Goal: Information Seeking & Learning: Learn about a topic

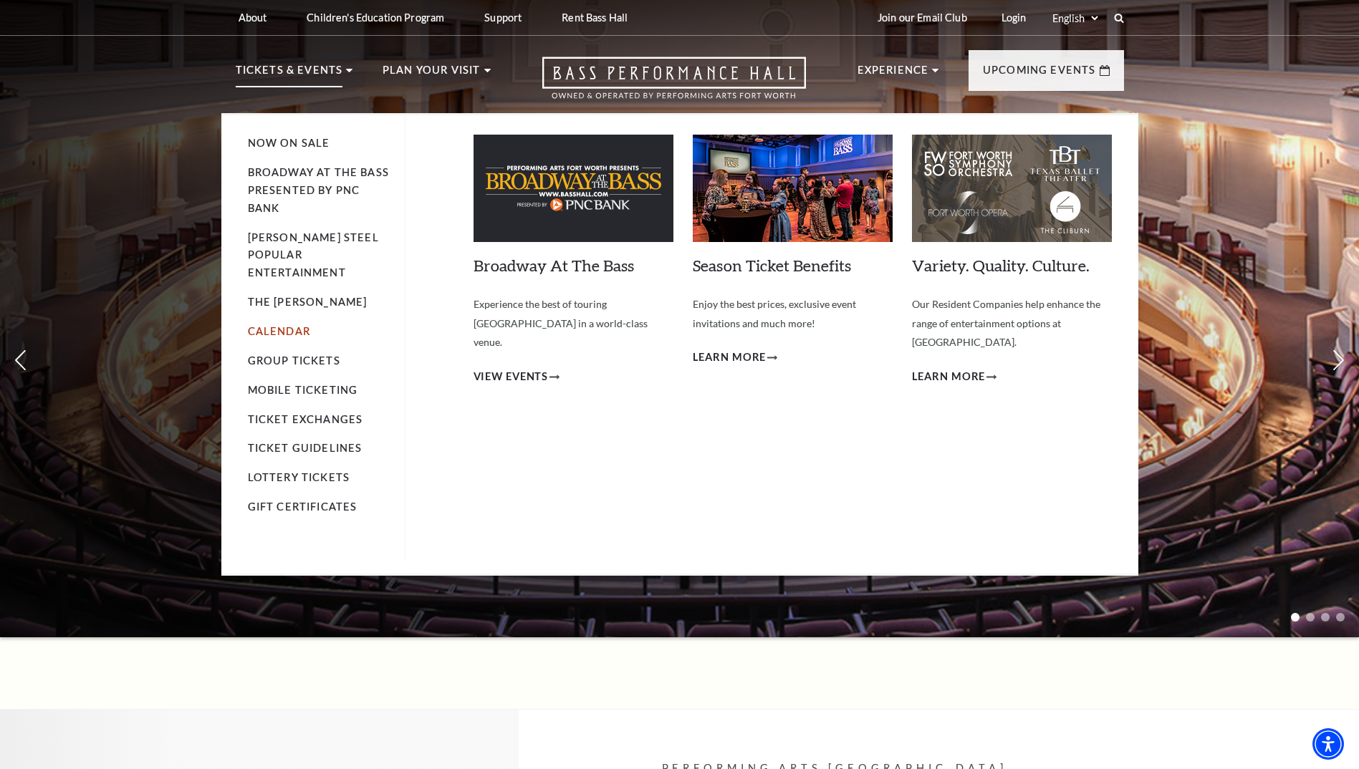
click at [283, 325] on link "Calendar" at bounding box center [279, 331] width 62 height 12
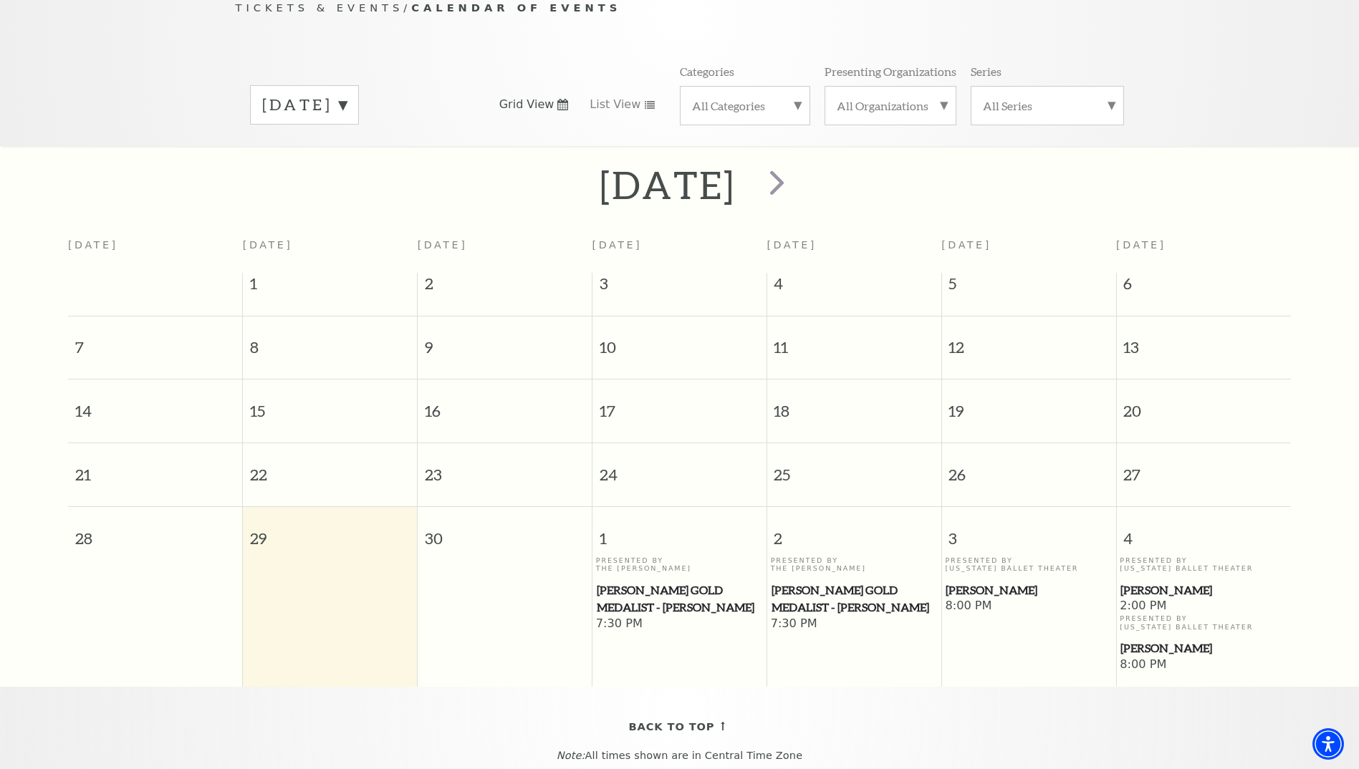
scroll to position [198, 0]
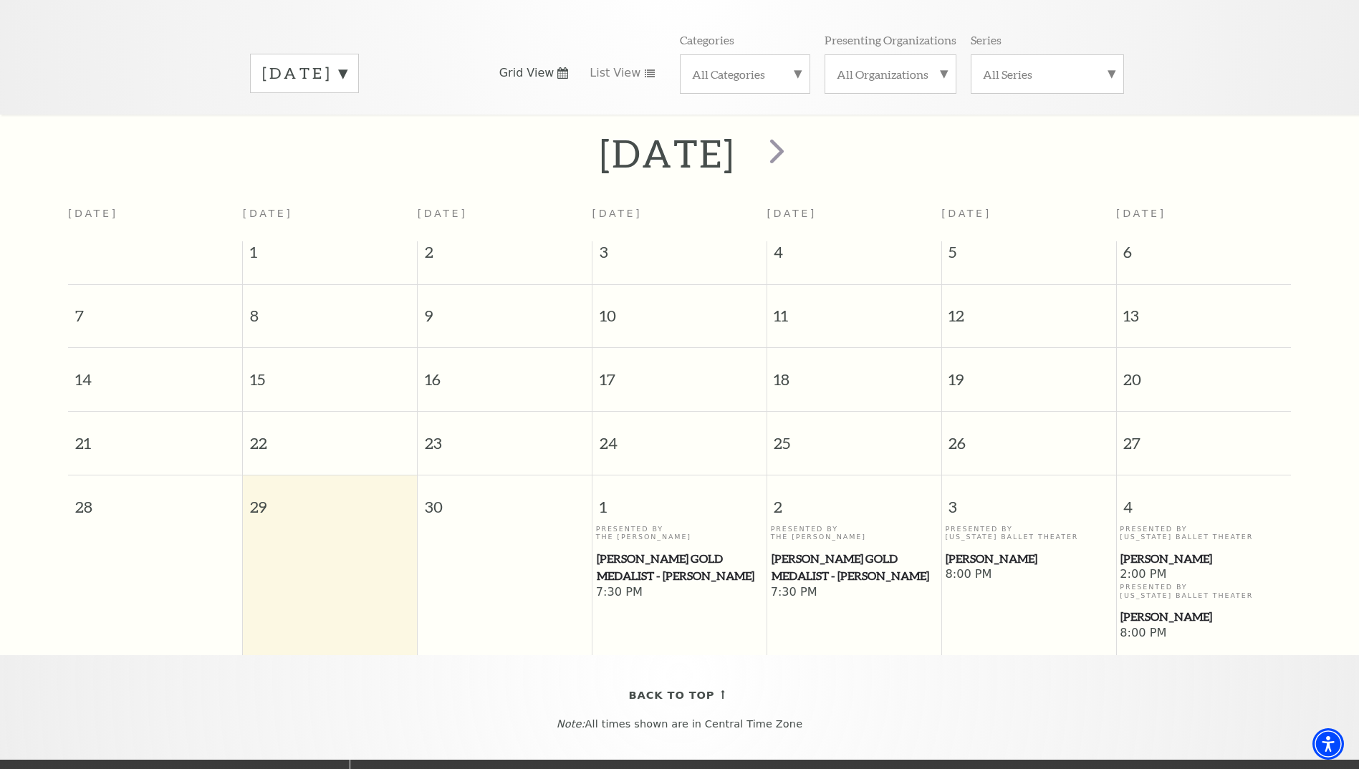
click at [659, 550] on span "Cliburn Gold Medalist - Aristo Sham" at bounding box center [679, 567] width 165 height 35
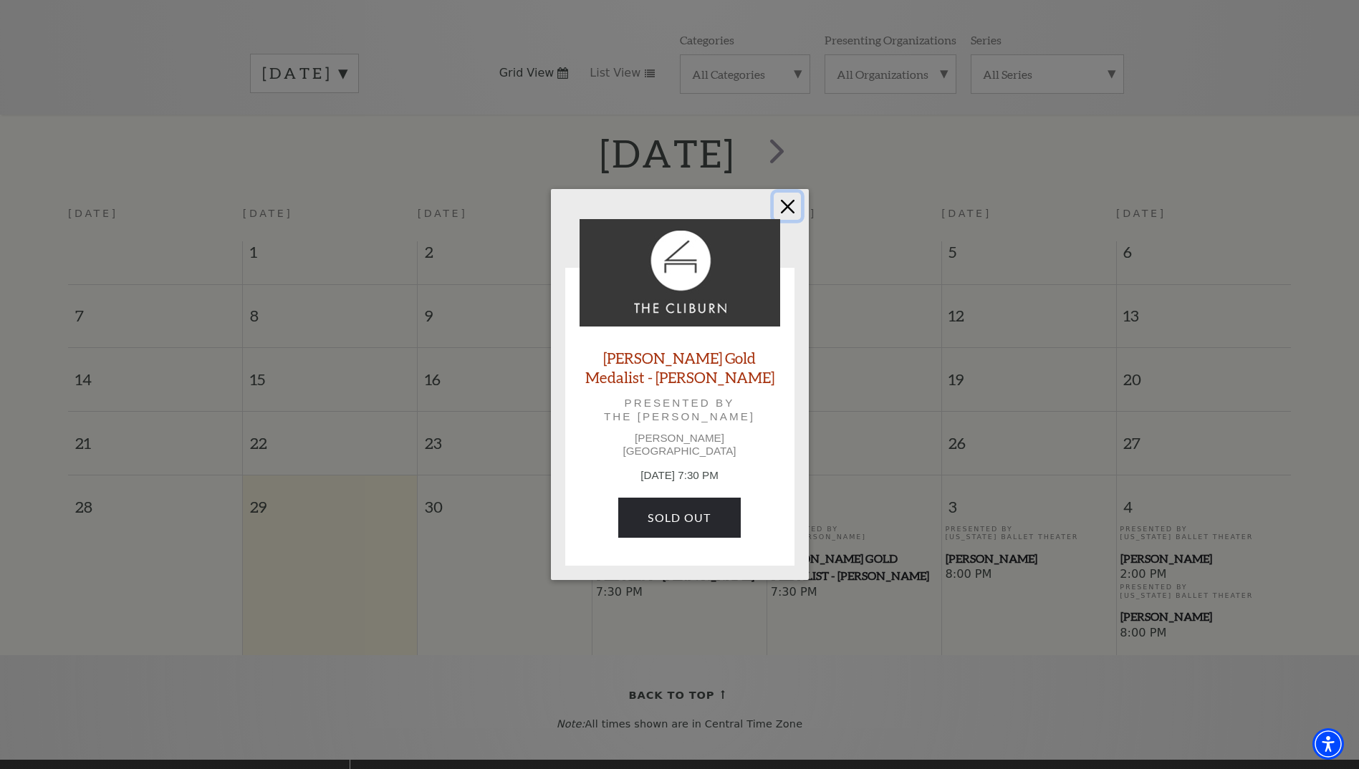
click at [786, 211] on button "Close" at bounding box center [787, 206] width 27 height 27
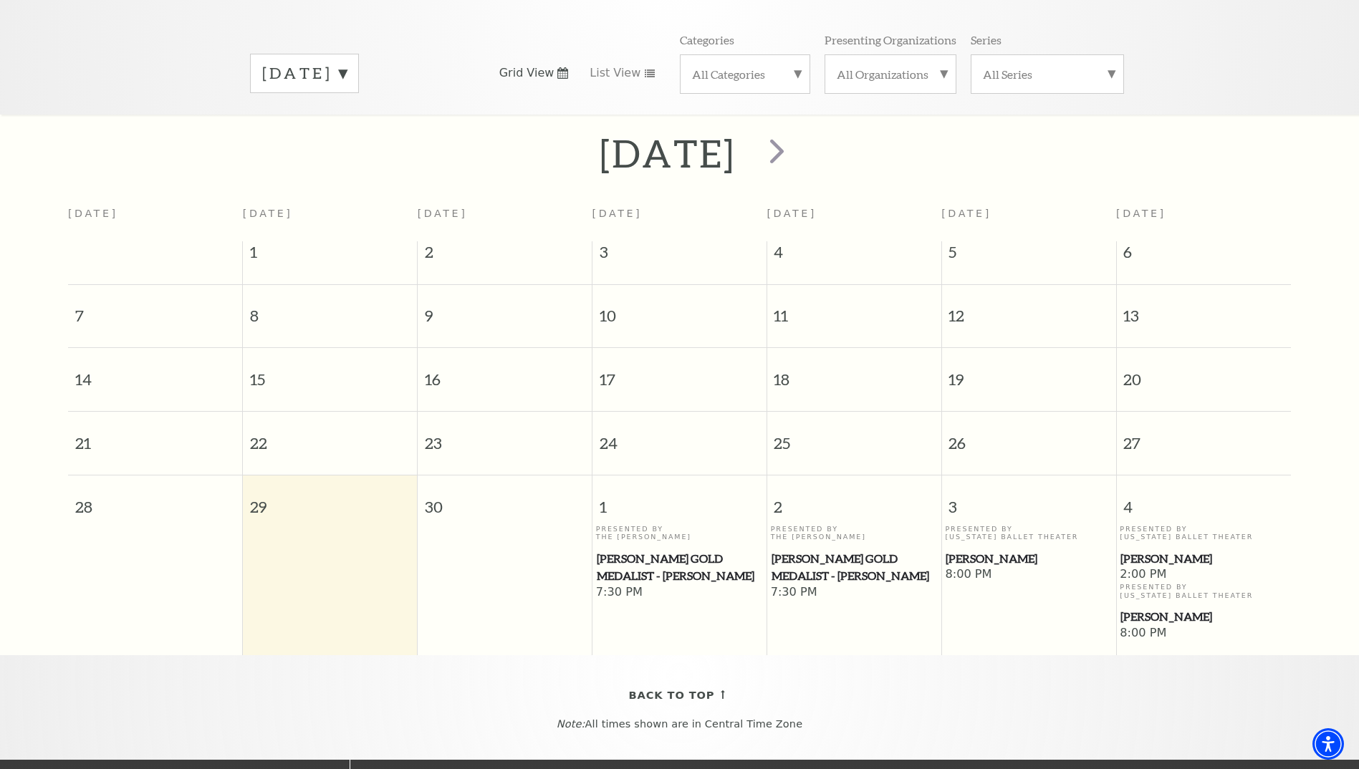
click at [697, 550] on span "Cliburn Gold Medalist - Aristo Sham" at bounding box center [679, 567] width 165 height 35
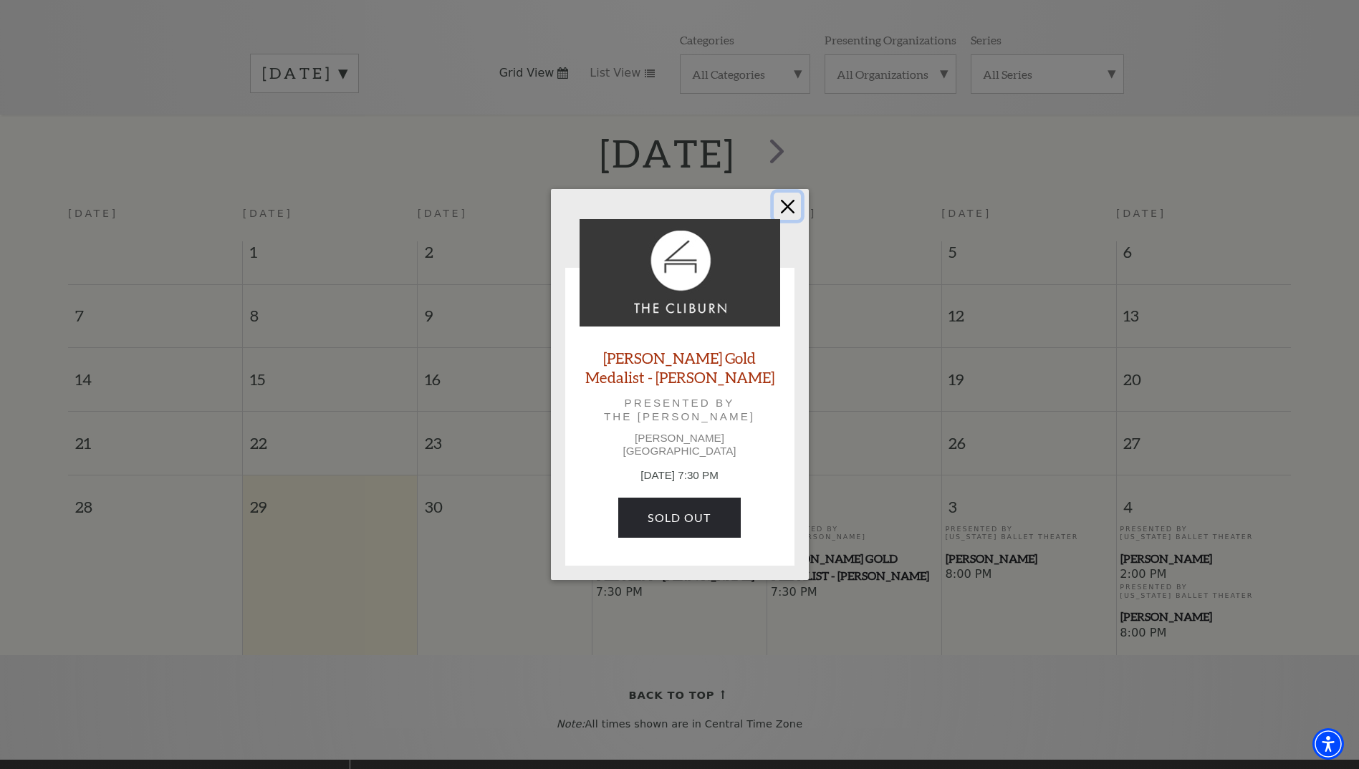
click at [783, 213] on button "Close" at bounding box center [787, 206] width 27 height 27
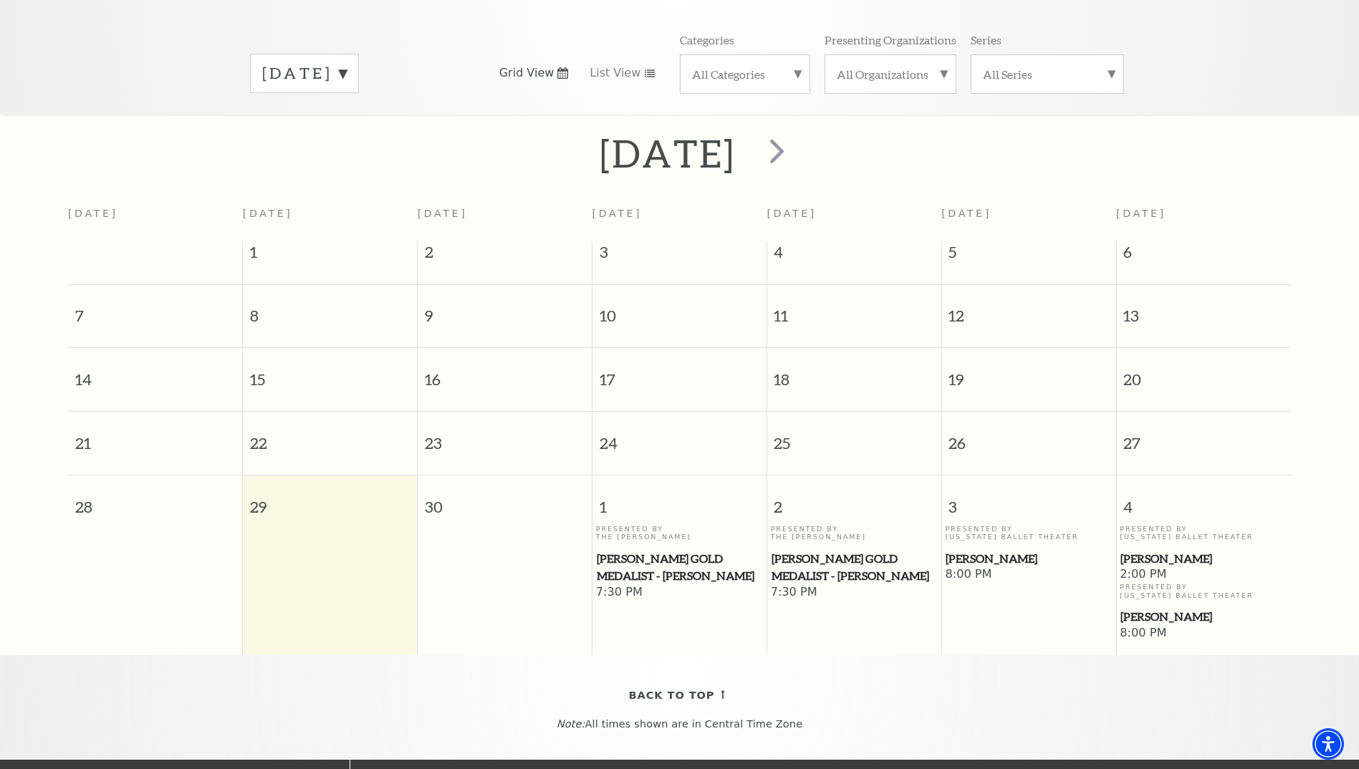
click at [975, 532] on div "Presented By Texas Ballet Theater Peter Pan" at bounding box center [1028, 546] width 167 height 42
click at [975, 550] on span "[PERSON_NAME]" at bounding box center [1027, 559] width 165 height 18
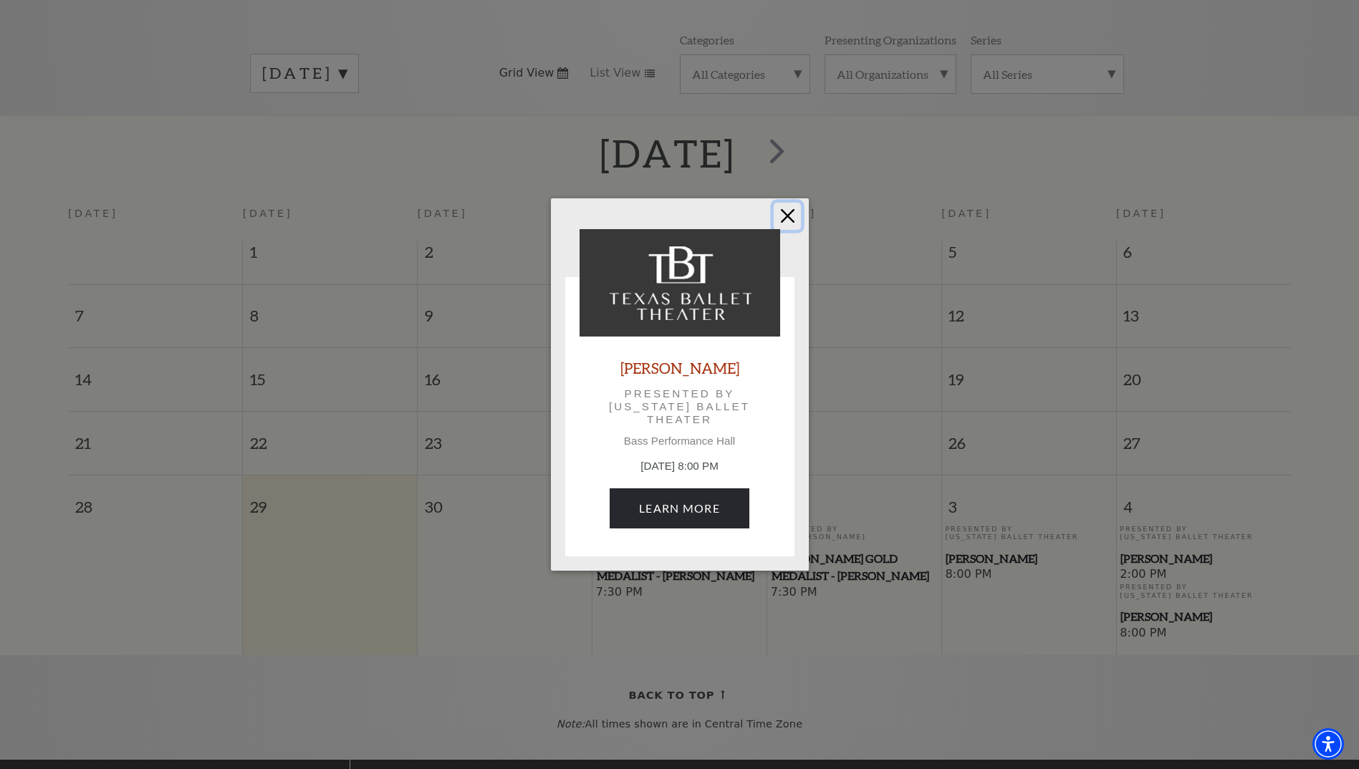
click at [790, 219] on button "Close" at bounding box center [787, 216] width 27 height 27
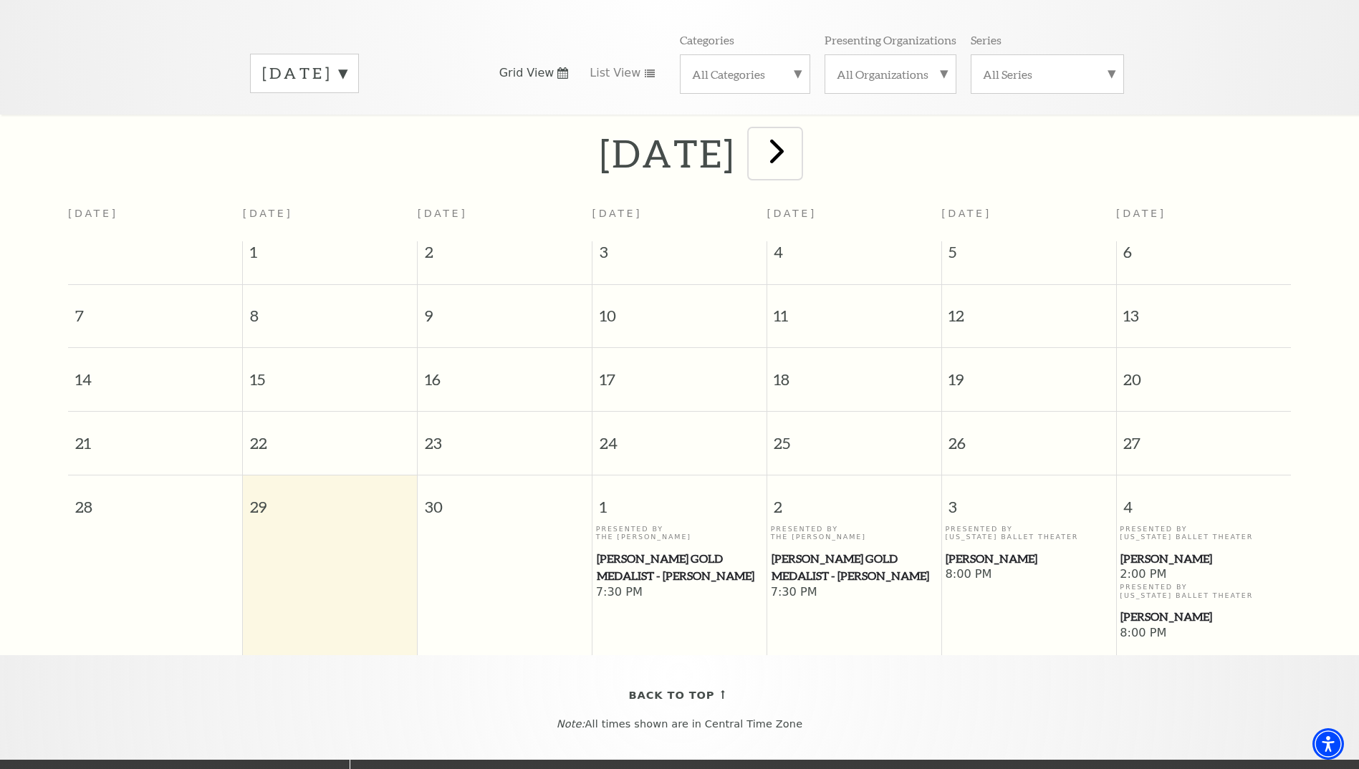
click at [797, 143] on span "next" at bounding box center [776, 150] width 41 height 41
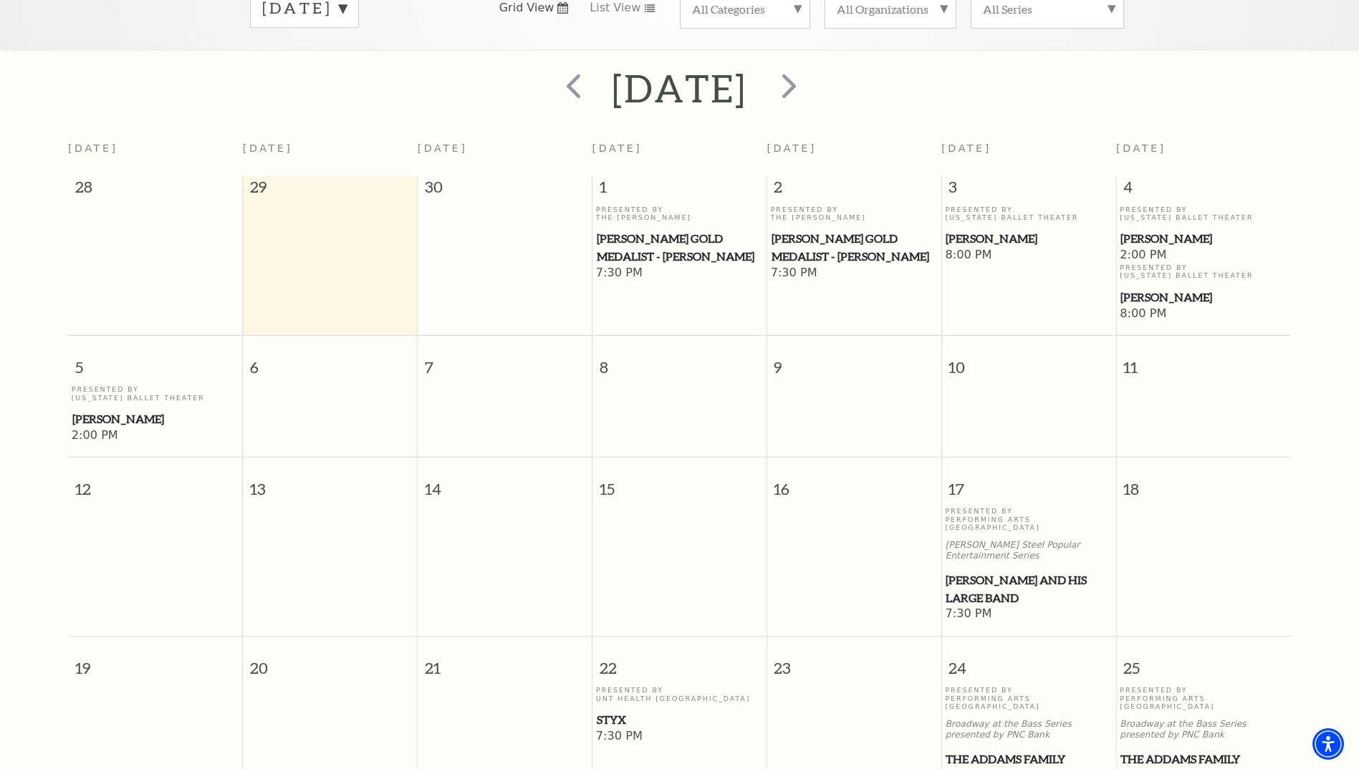
scroll to position [270, 0]
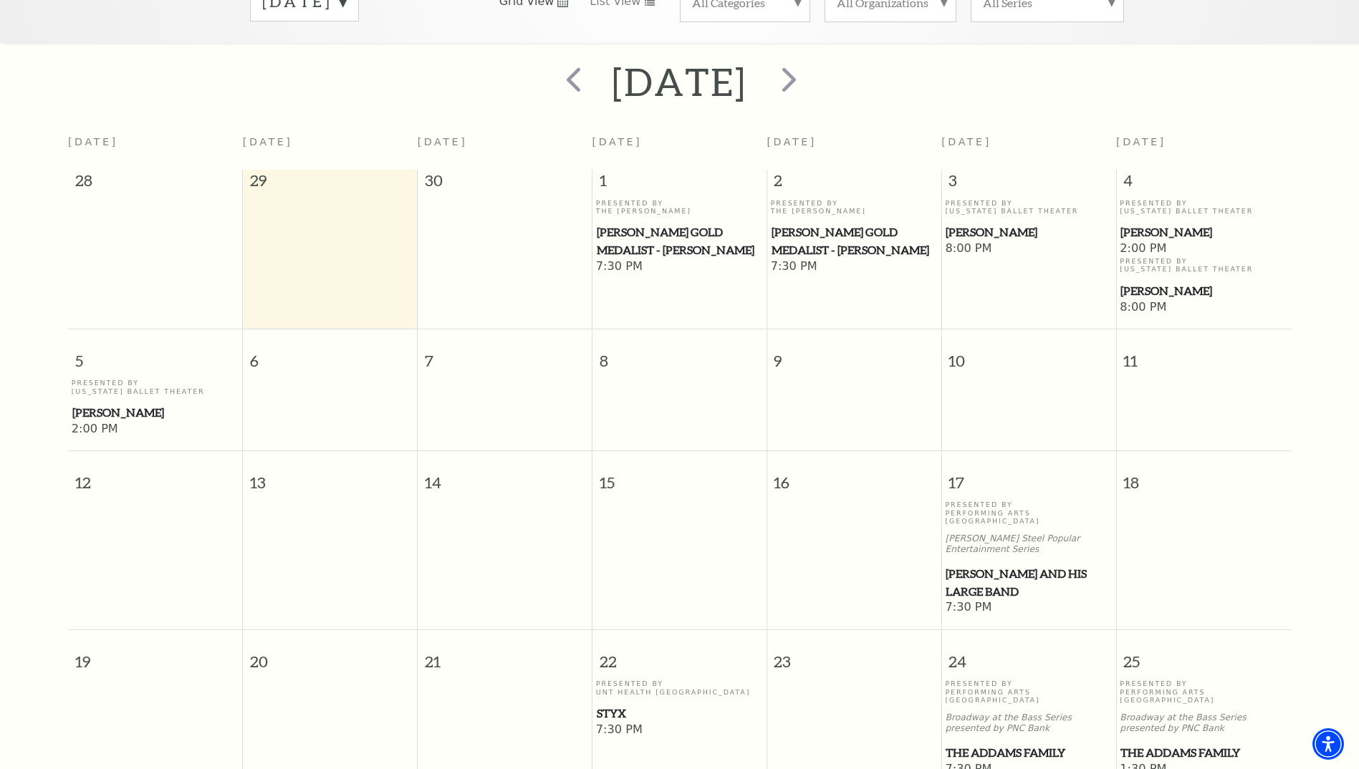
click at [998, 565] on span "[PERSON_NAME] and his Large Band" at bounding box center [1027, 582] width 165 height 35
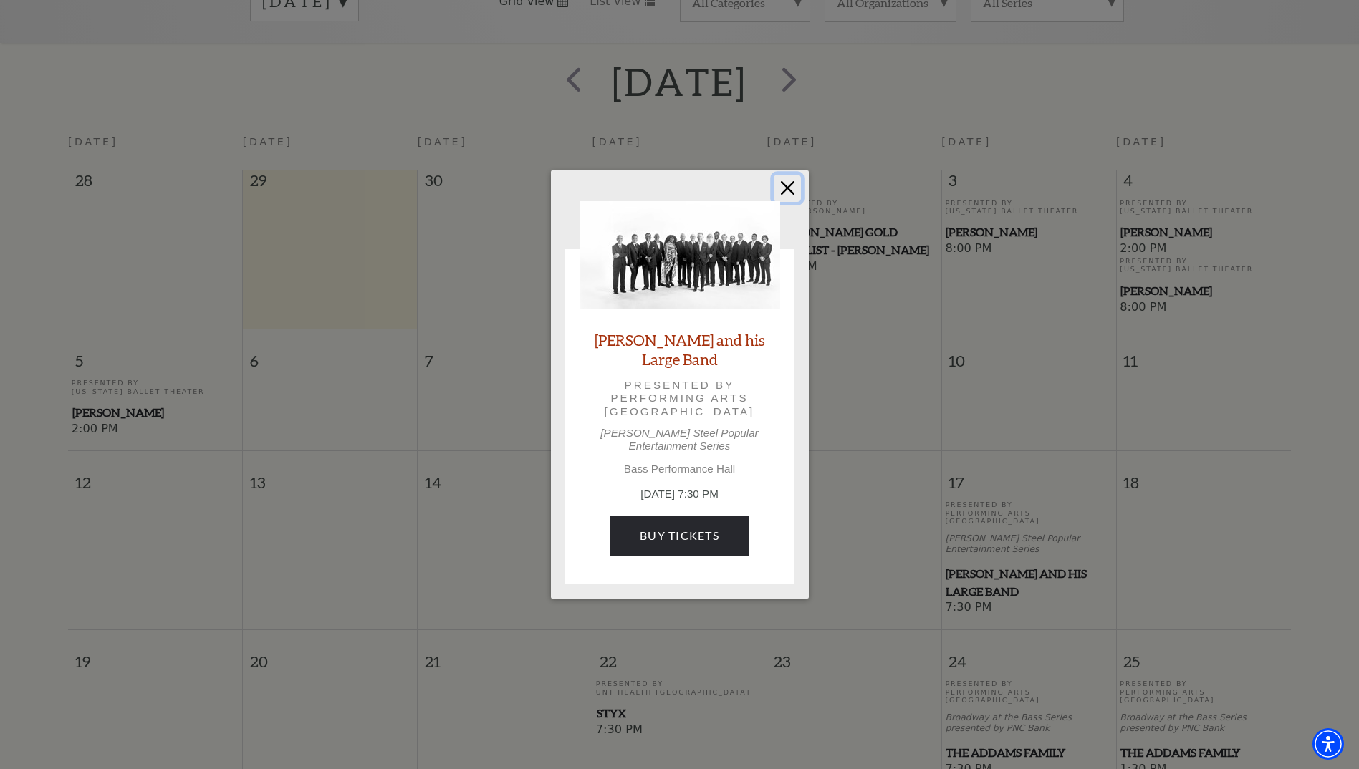
click at [791, 191] on button "Close" at bounding box center [787, 188] width 27 height 27
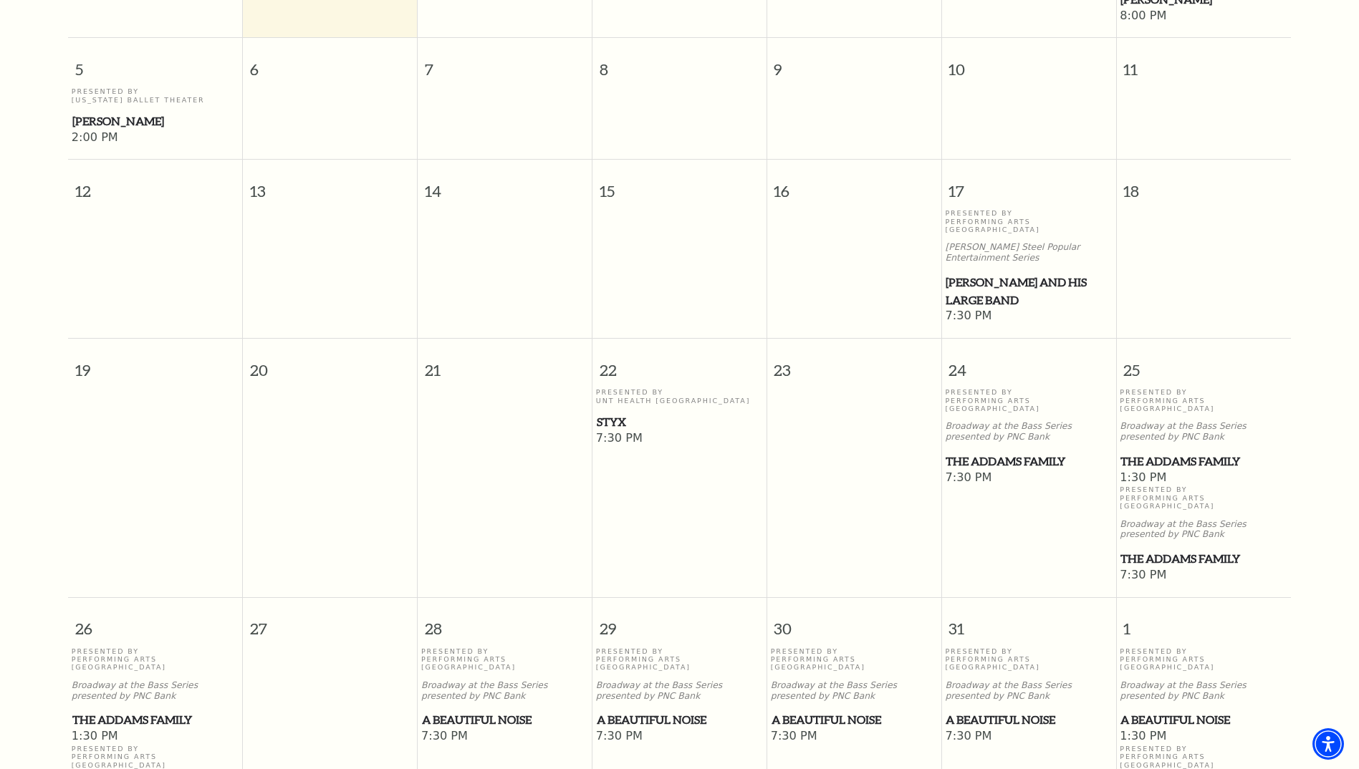
scroll to position [628, 0]
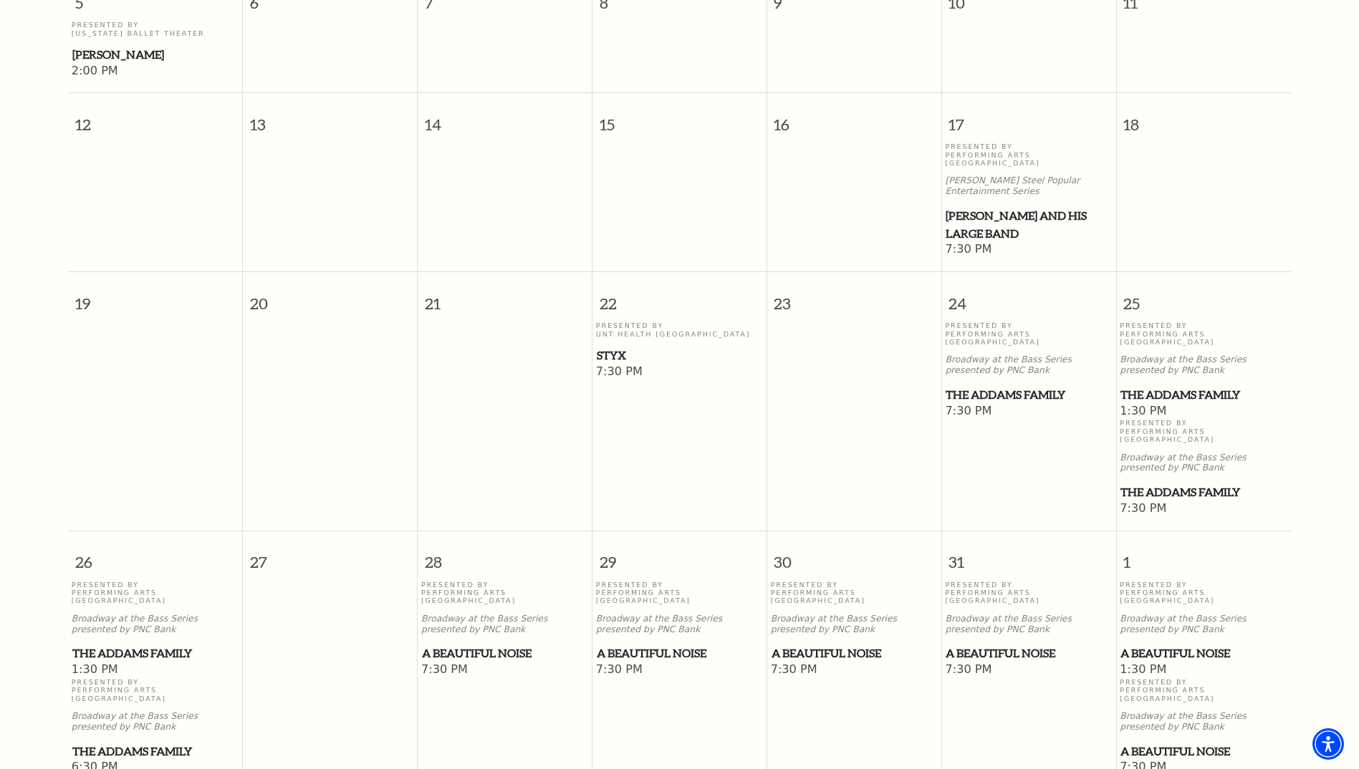
click at [612, 347] on span "Styx" at bounding box center [679, 356] width 165 height 18
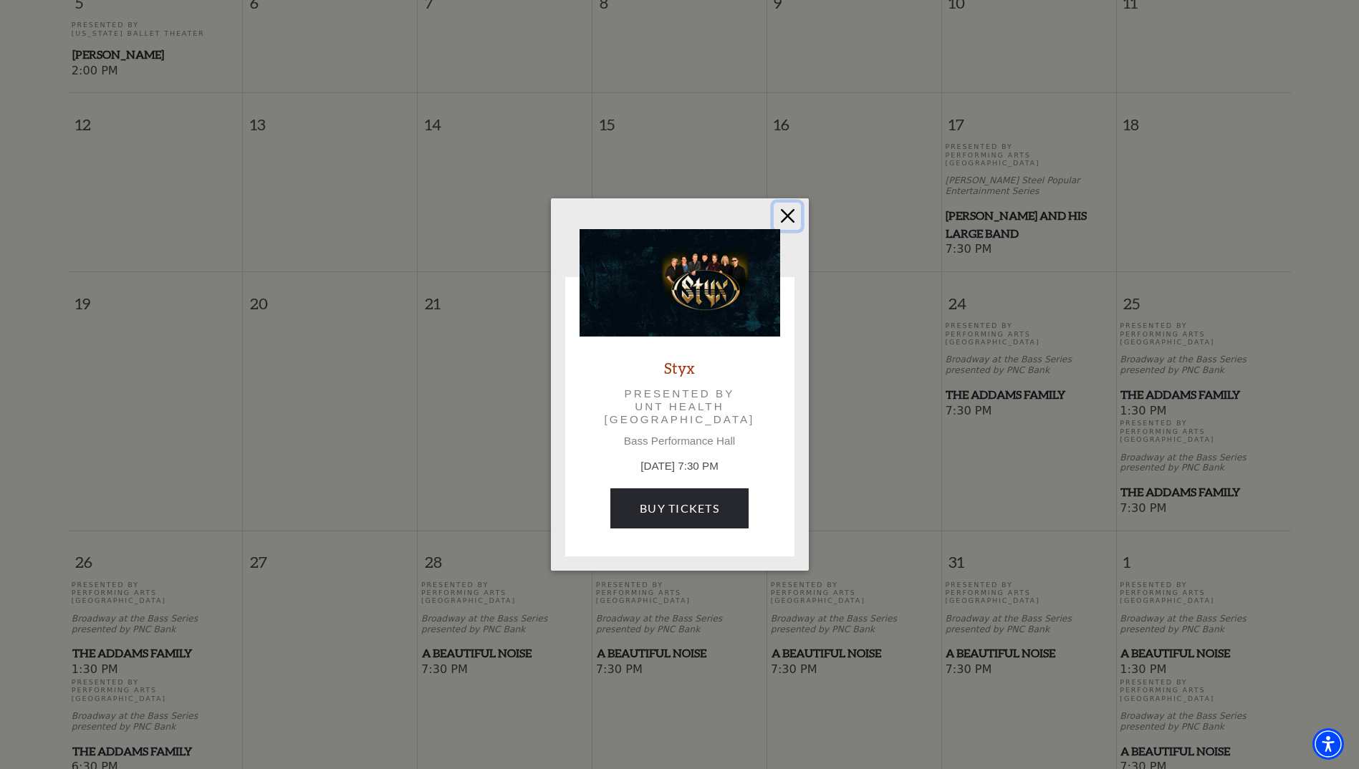
click at [781, 217] on button "Close" at bounding box center [787, 216] width 27 height 27
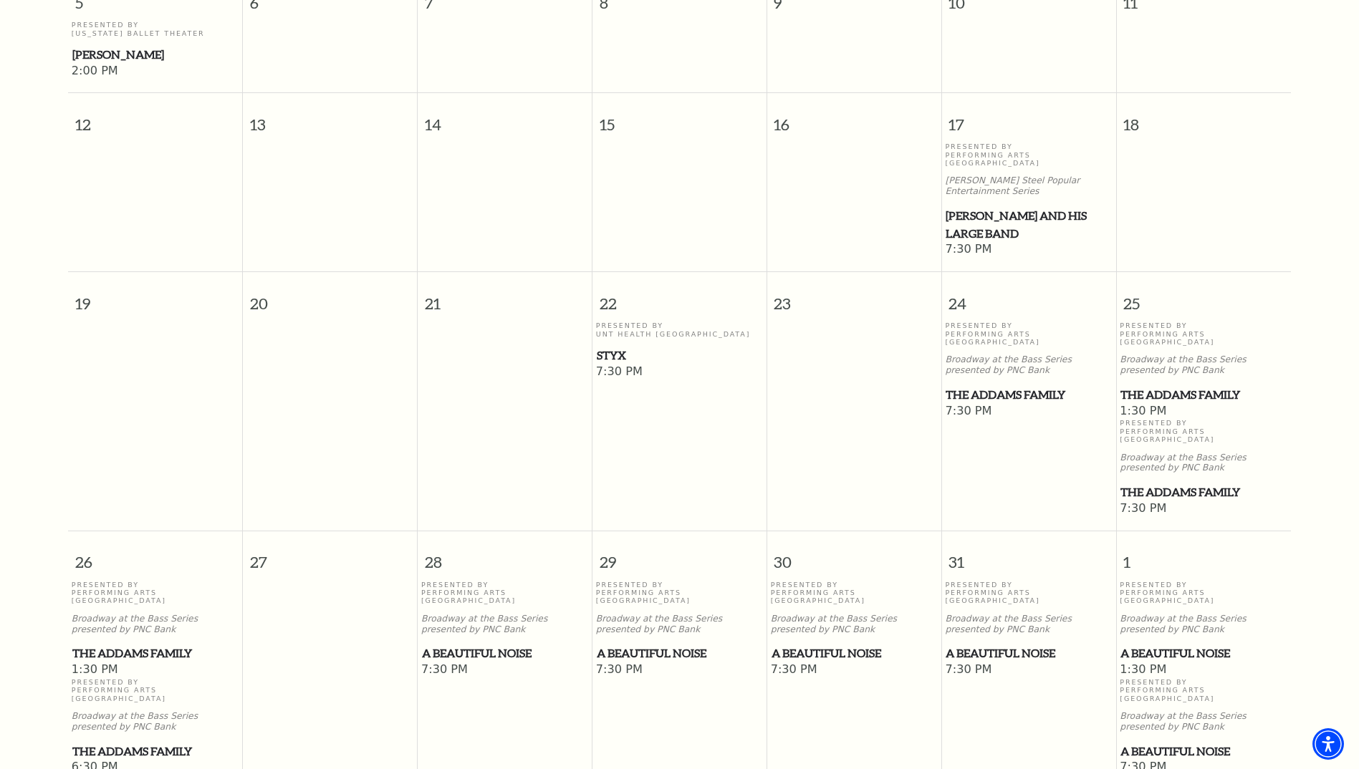
click at [1005, 645] on span "A Beautiful Noise" at bounding box center [1027, 654] width 165 height 18
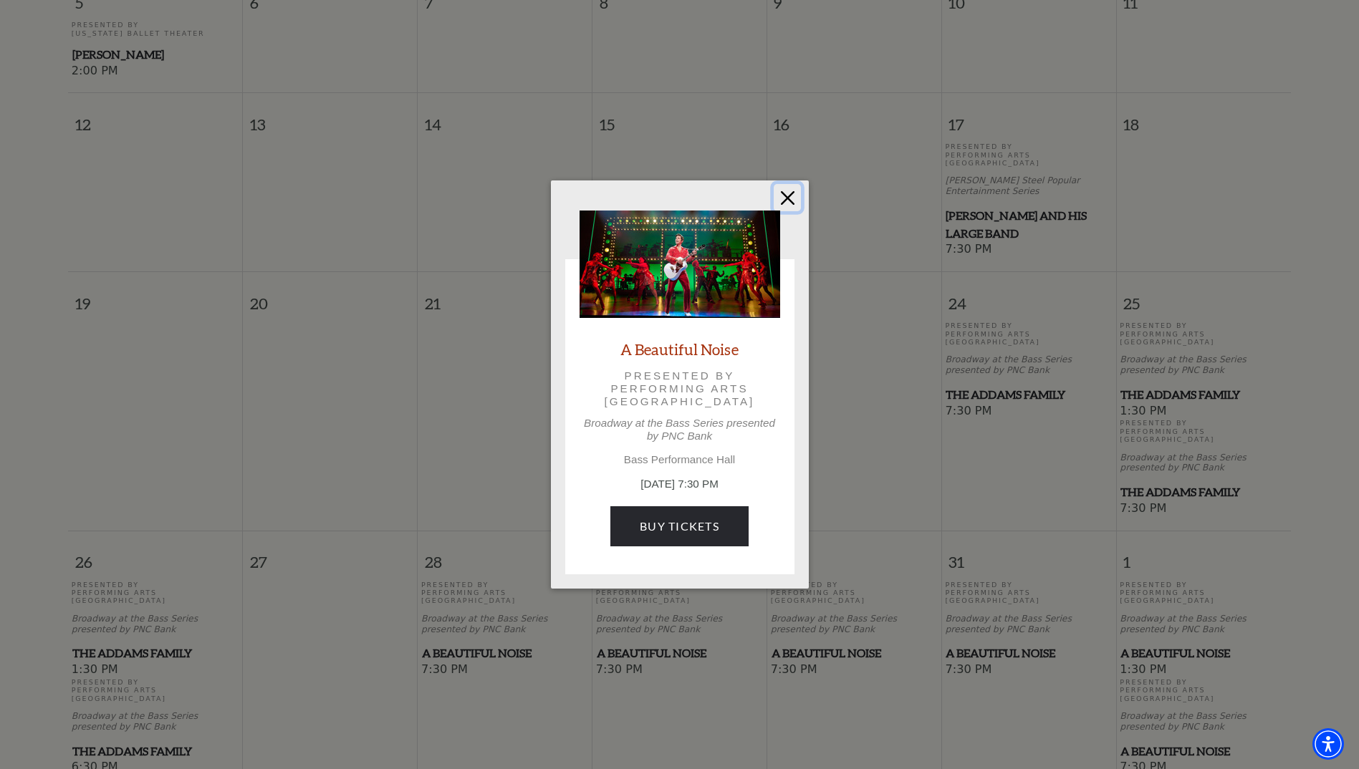
click at [789, 198] on button "Close" at bounding box center [787, 197] width 27 height 27
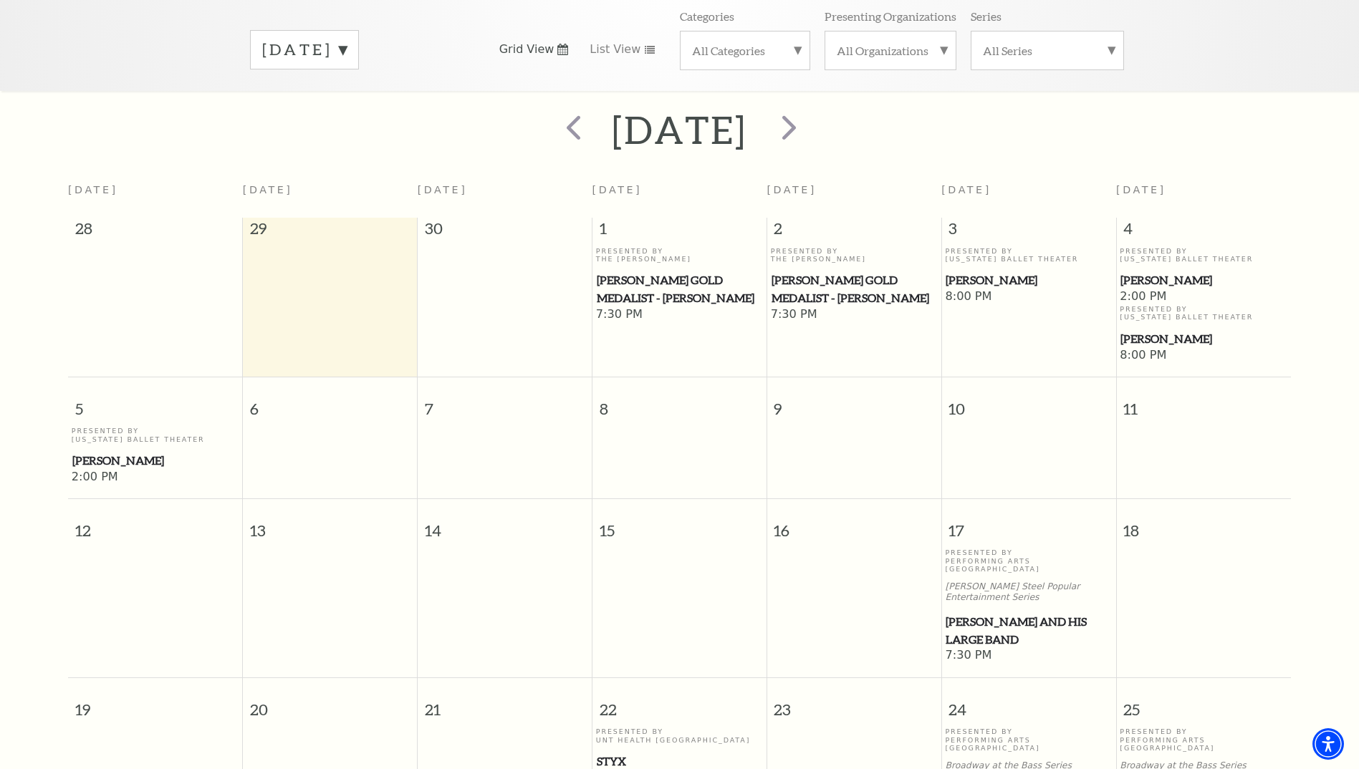
scroll to position [198, 0]
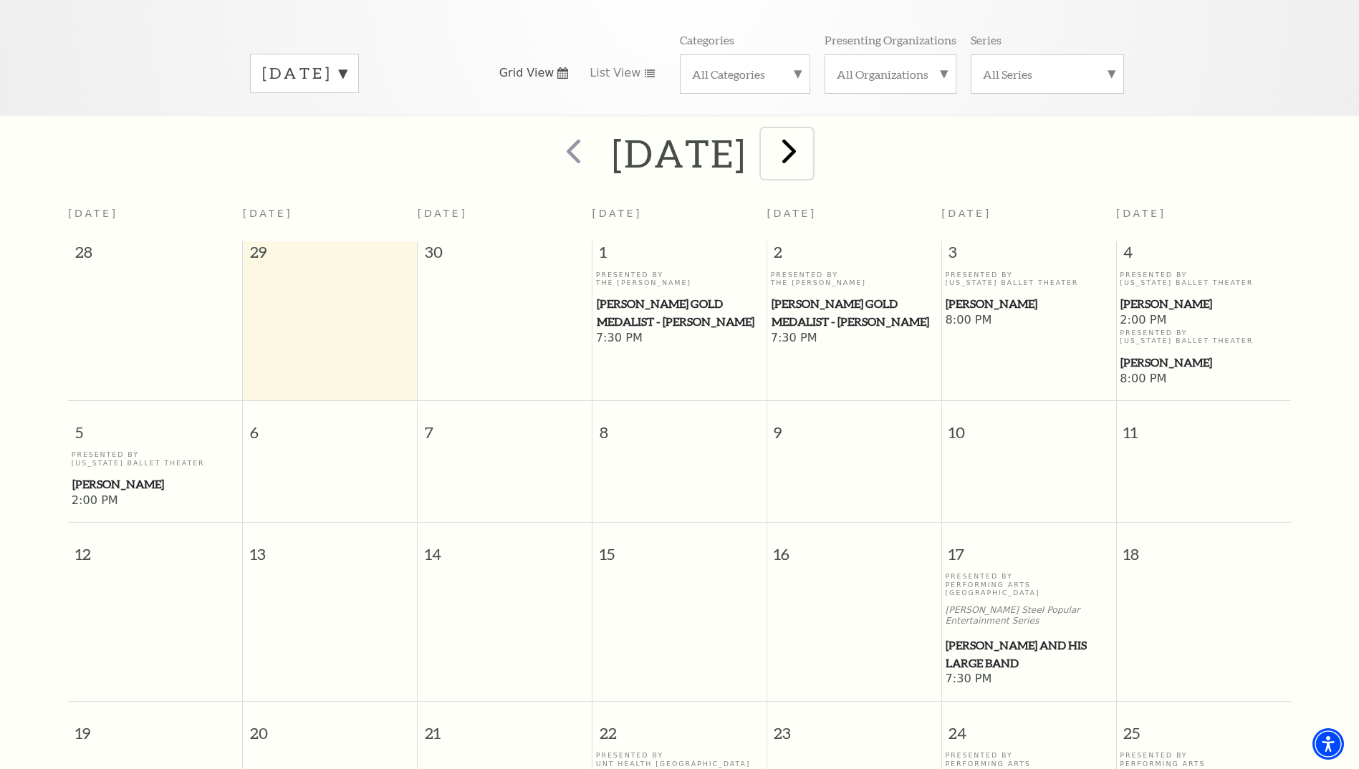
click at [809, 135] on span "next" at bounding box center [789, 150] width 41 height 41
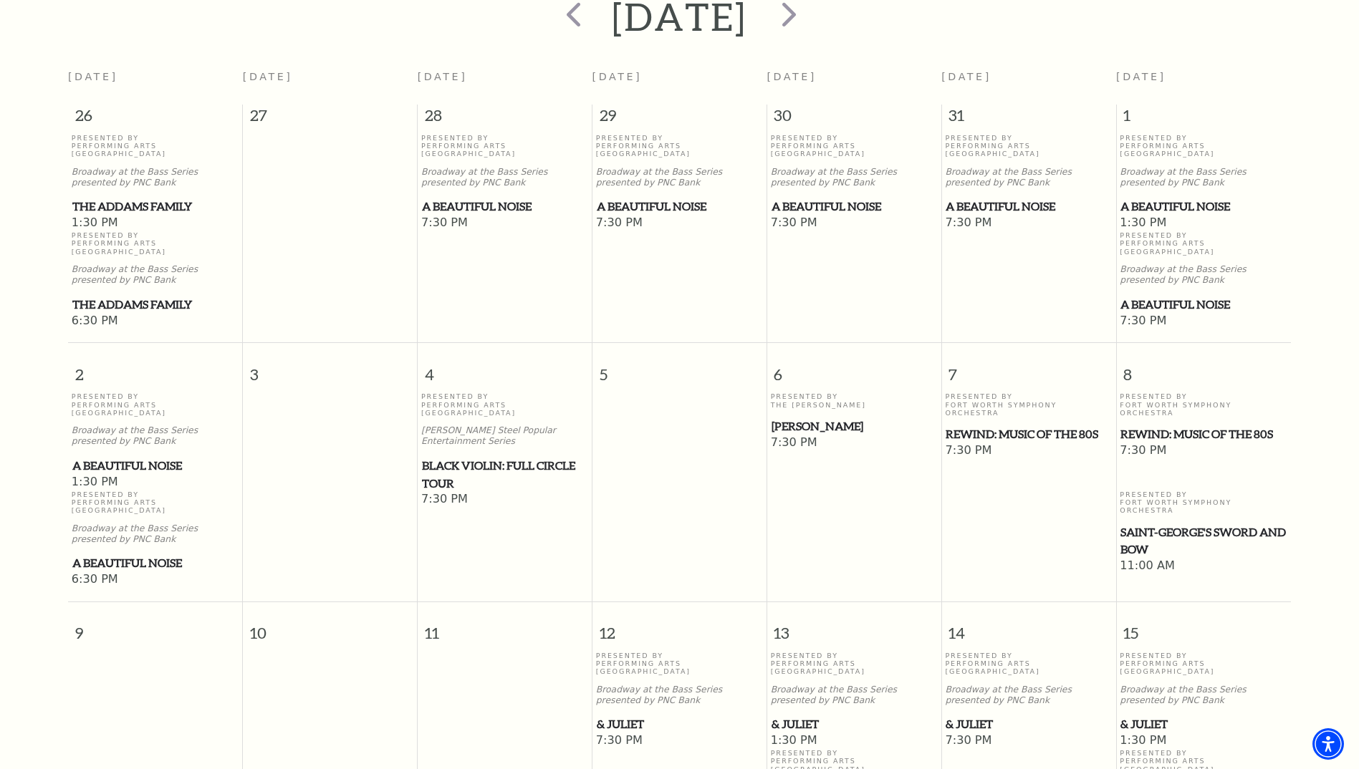
scroll to position [55, 0]
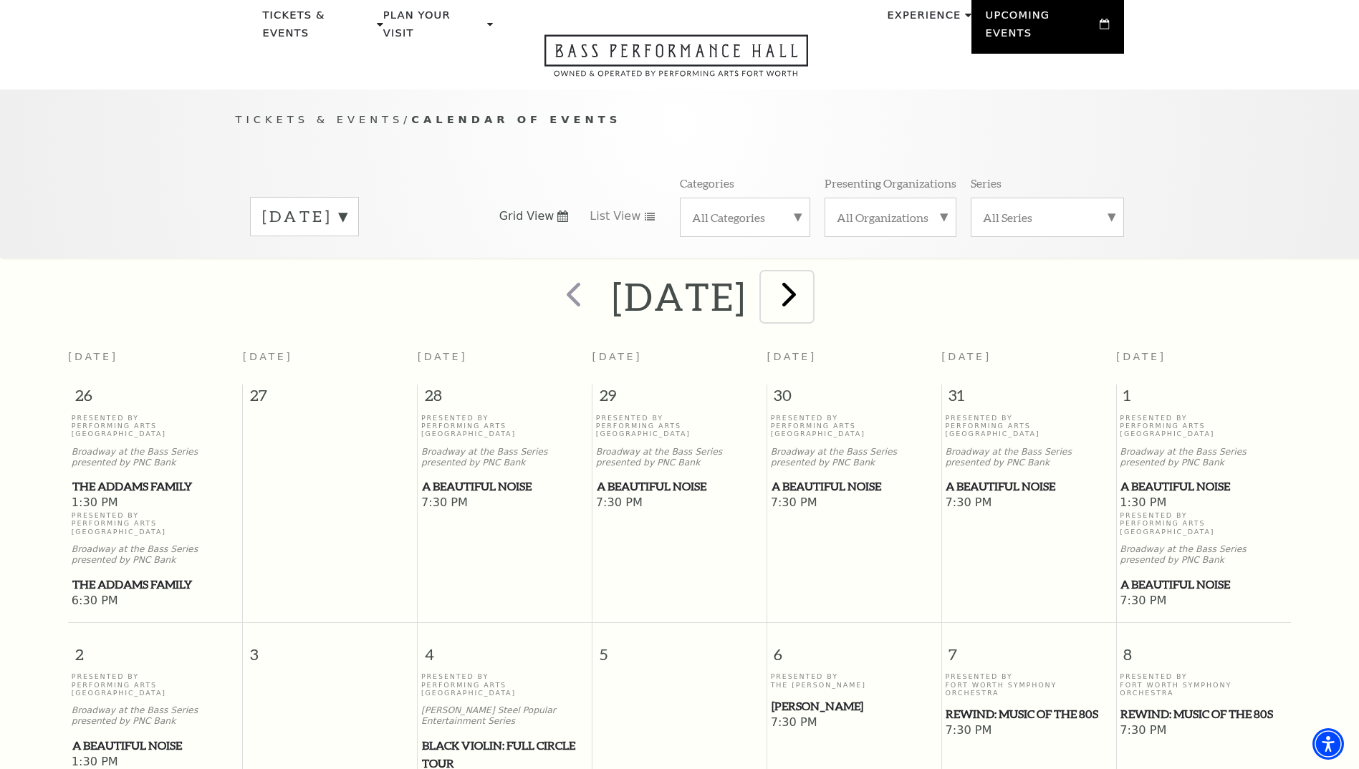
click at [809, 278] on span "next" at bounding box center [789, 294] width 41 height 41
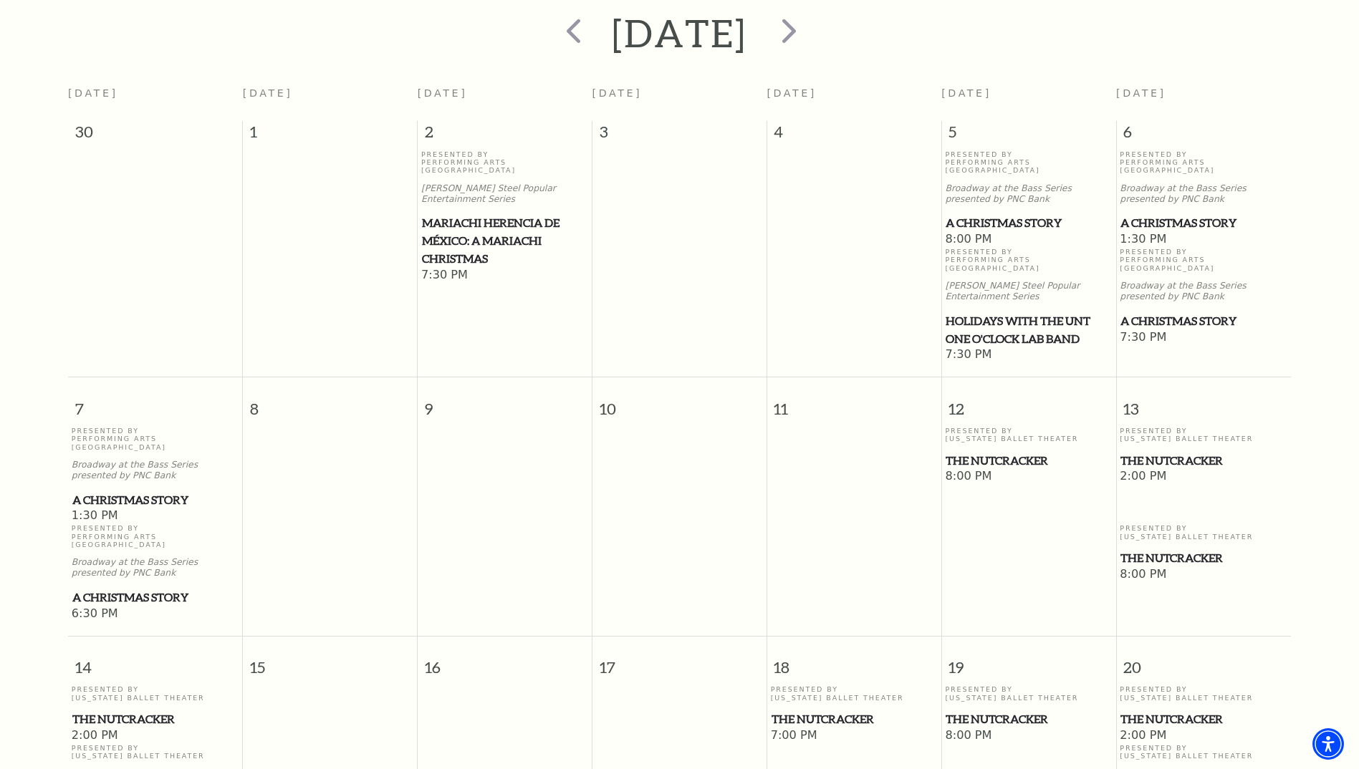
scroll to position [270, 0]
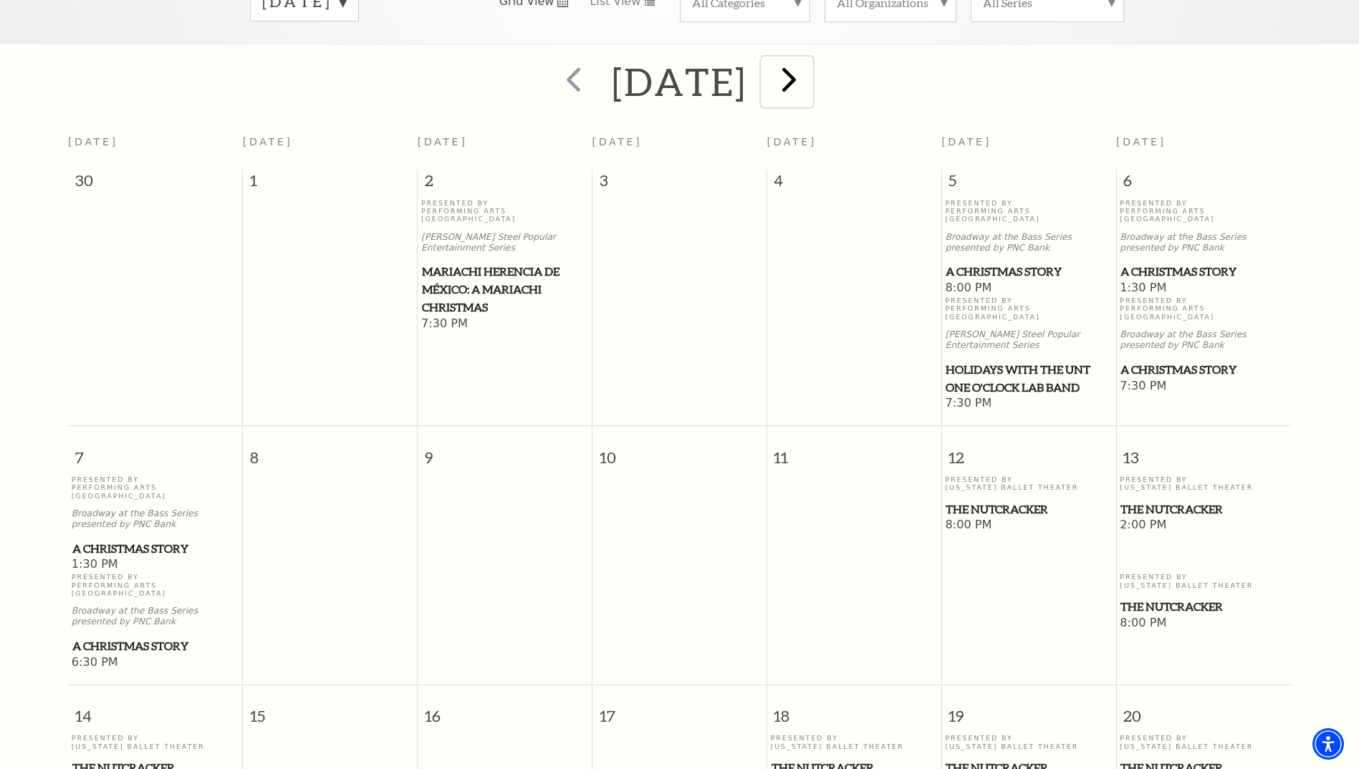
click at [809, 67] on span "next" at bounding box center [789, 79] width 41 height 41
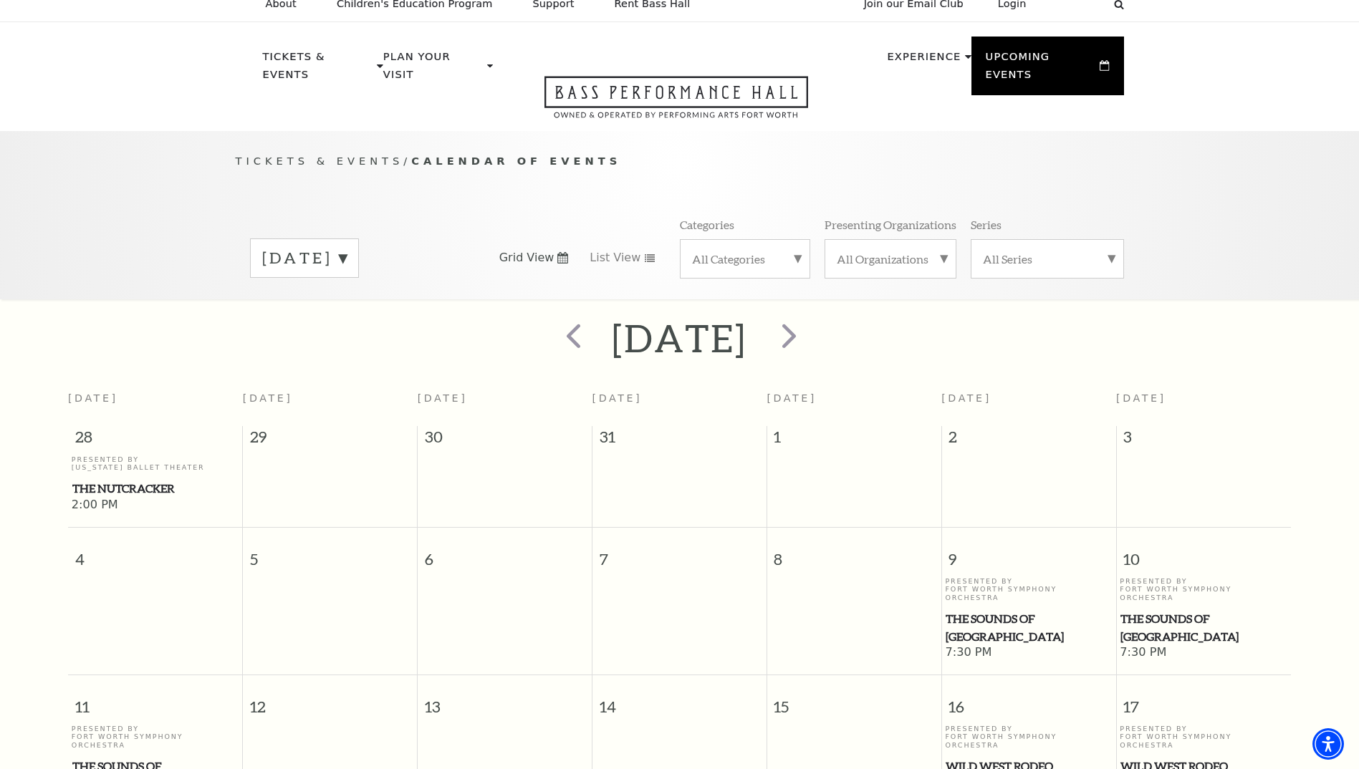
scroll to position [12, 0]
click at [809, 326] on span "next" at bounding box center [789, 337] width 41 height 41
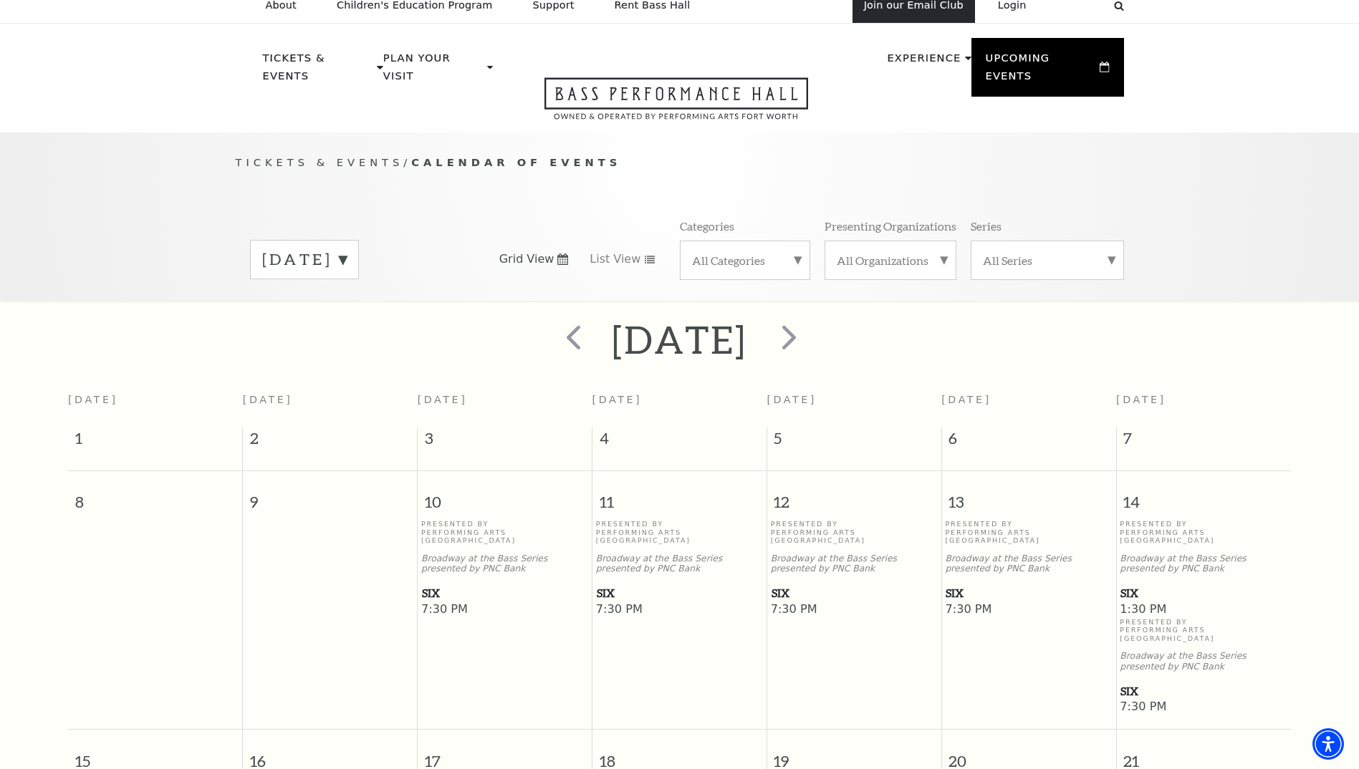
scroll to position [127, 0]
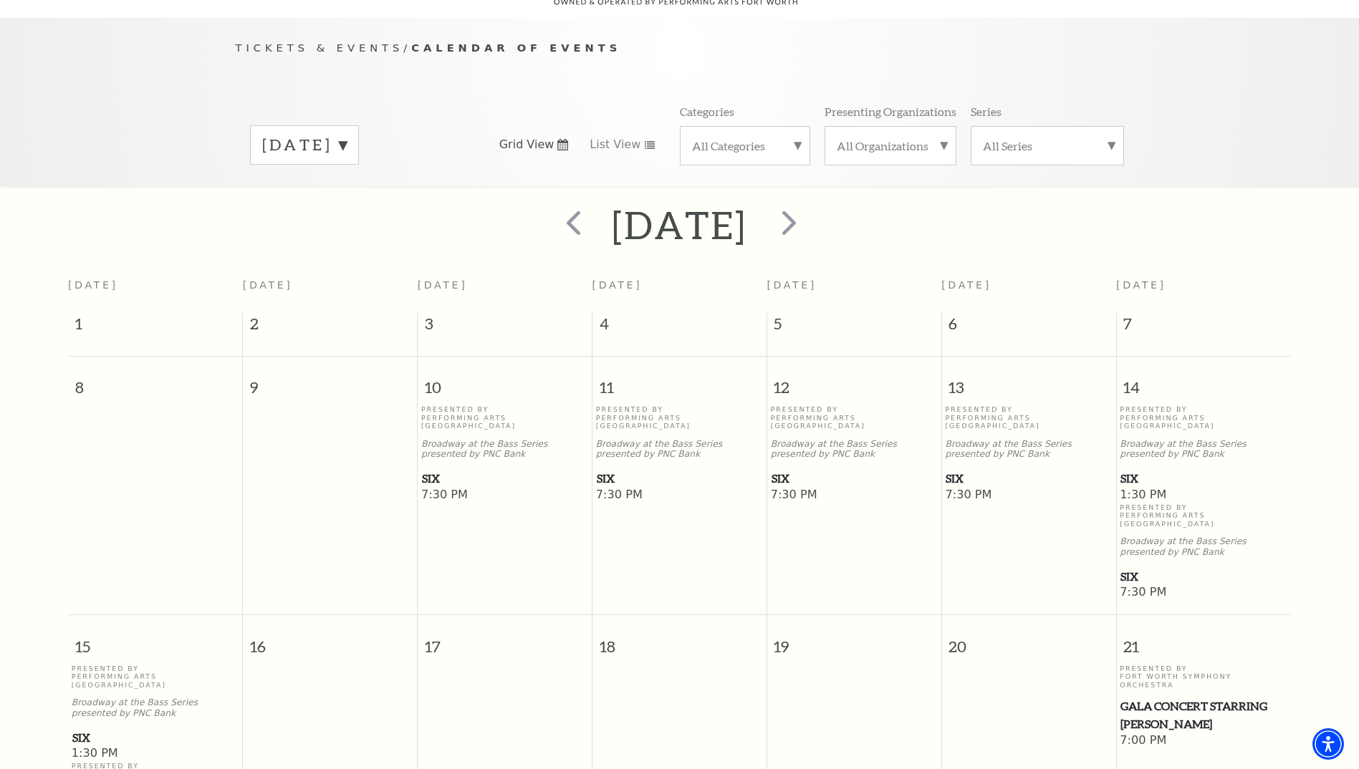
click at [431, 470] on span "SIX" at bounding box center [504, 479] width 165 height 18
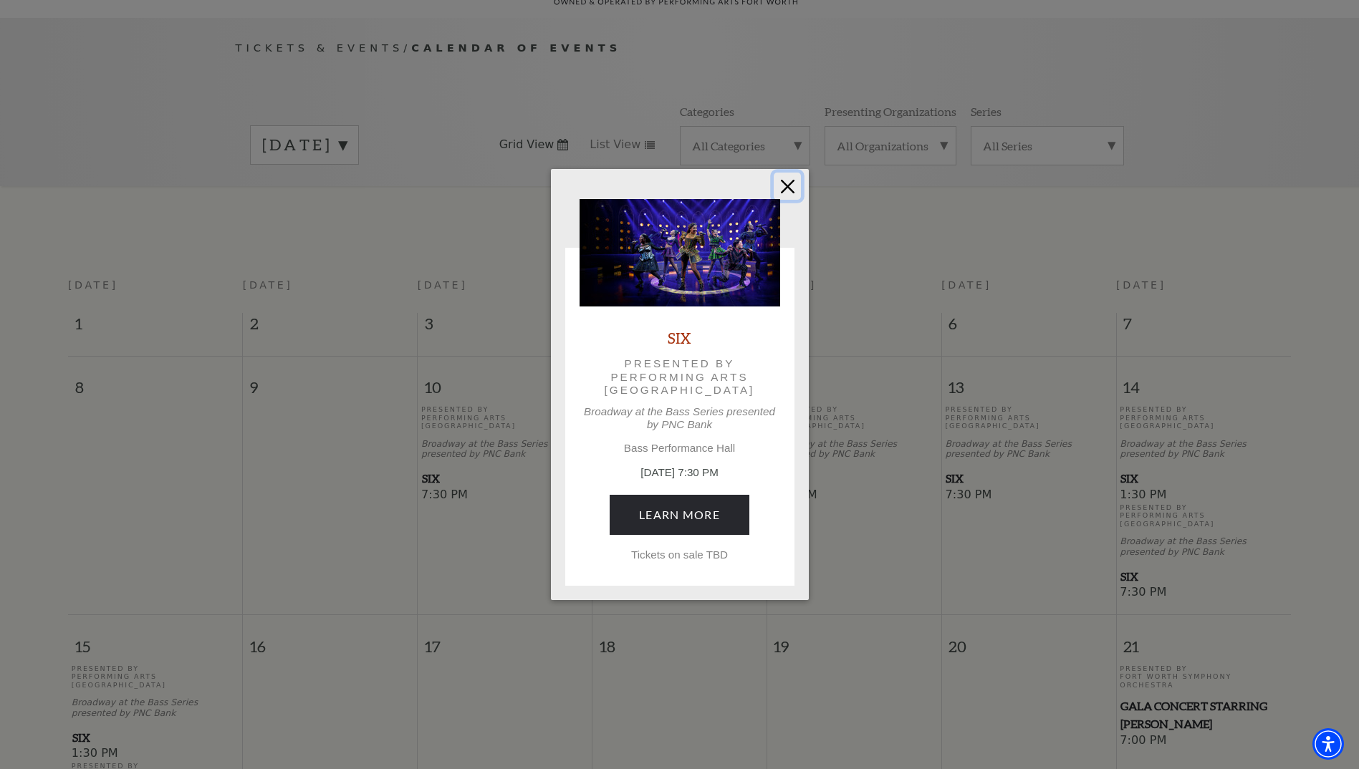
click at [780, 188] on button "Close" at bounding box center [787, 186] width 27 height 27
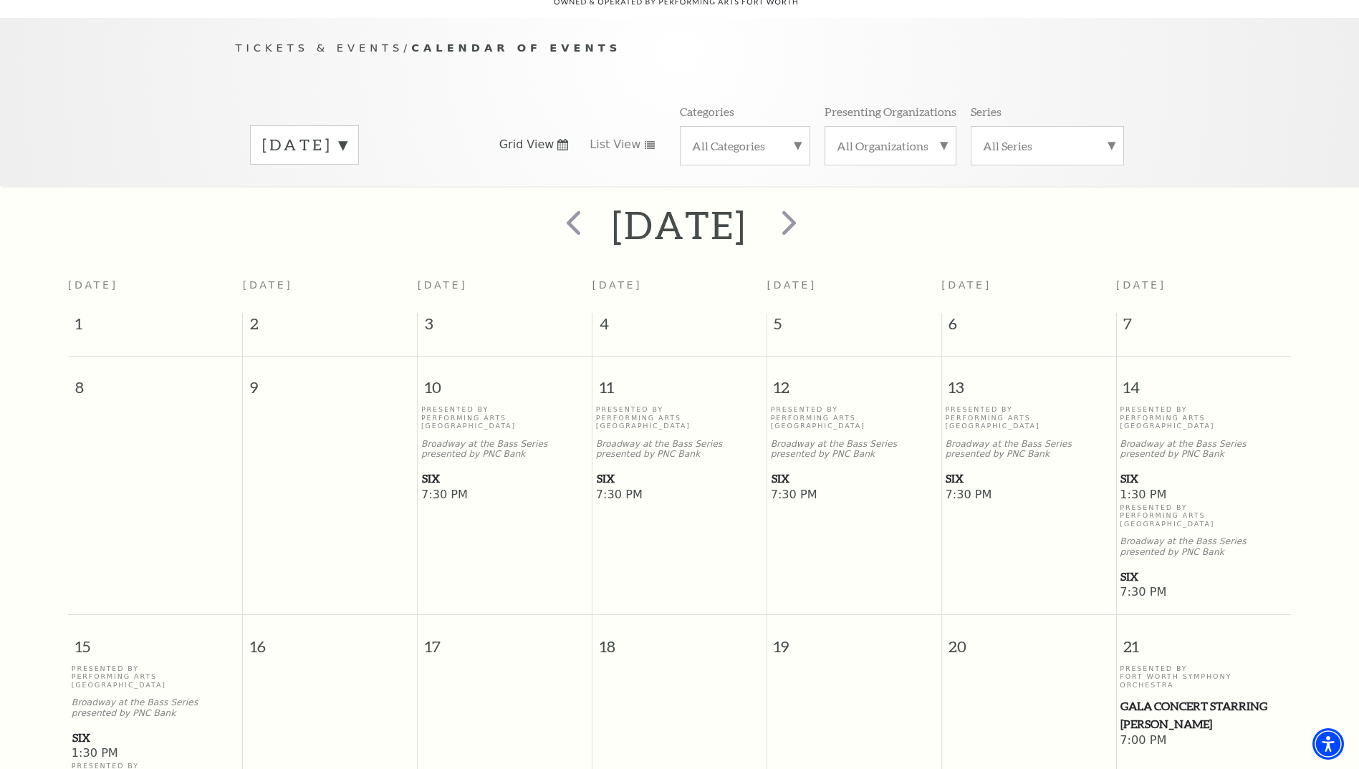
scroll to position [0, 0]
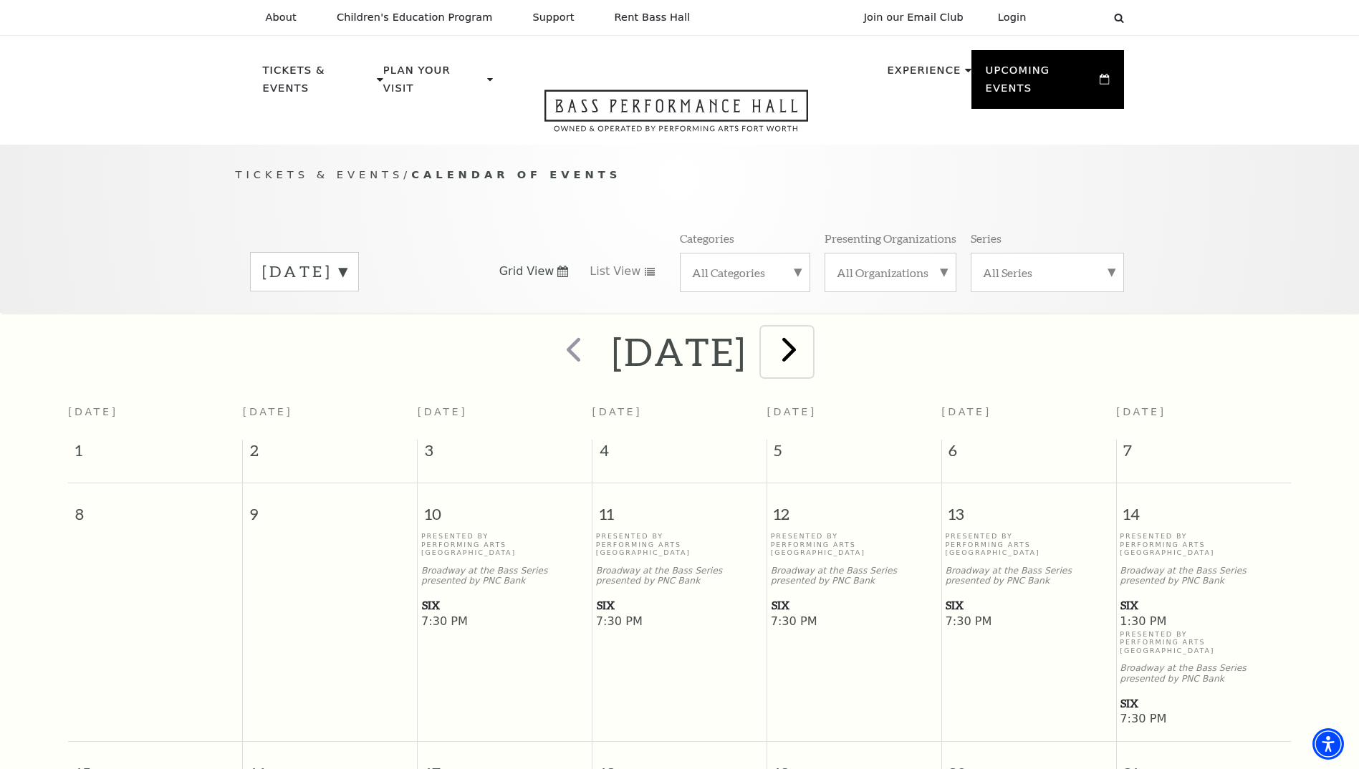
click at [809, 332] on span "next" at bounding box center [789, 349] width 41 height 41
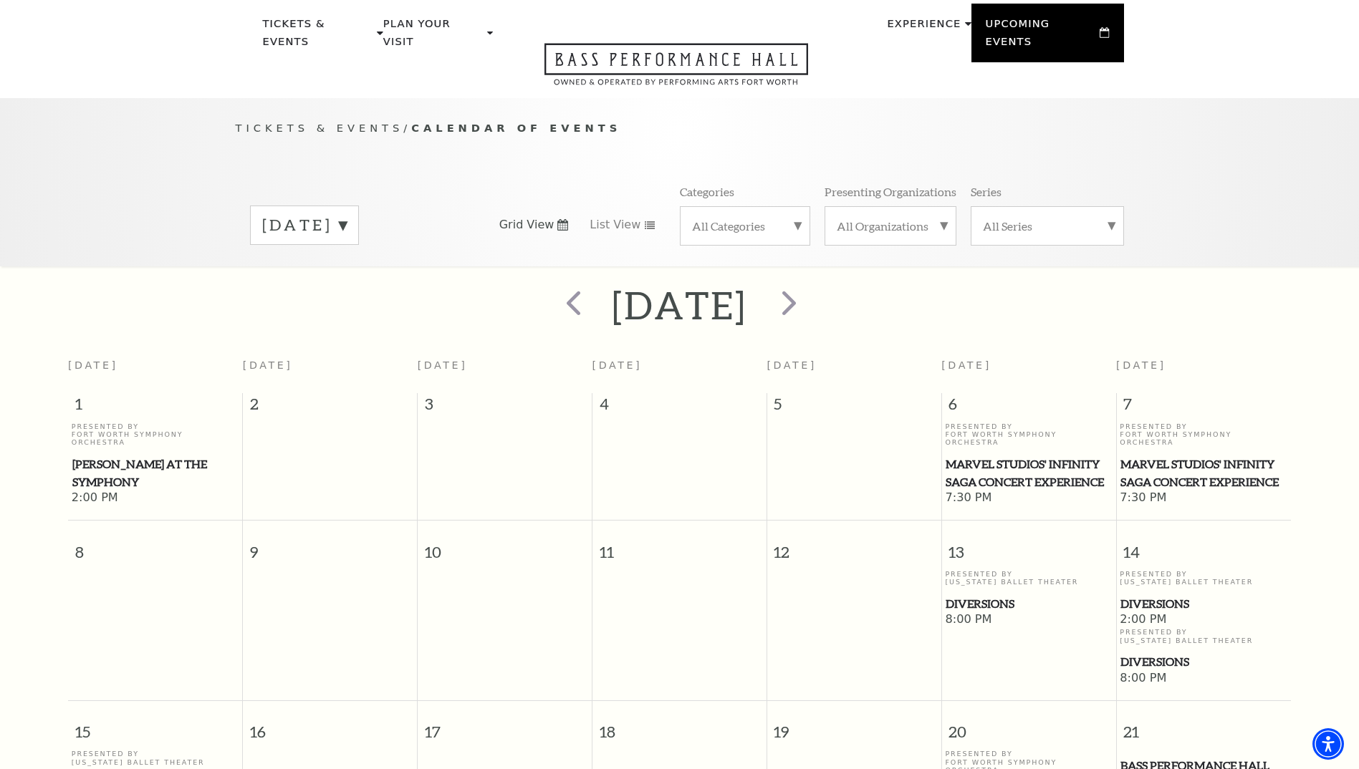
scroll to position [127, 0]
